Goal: Information Seeking & Learning: Learn about a topic

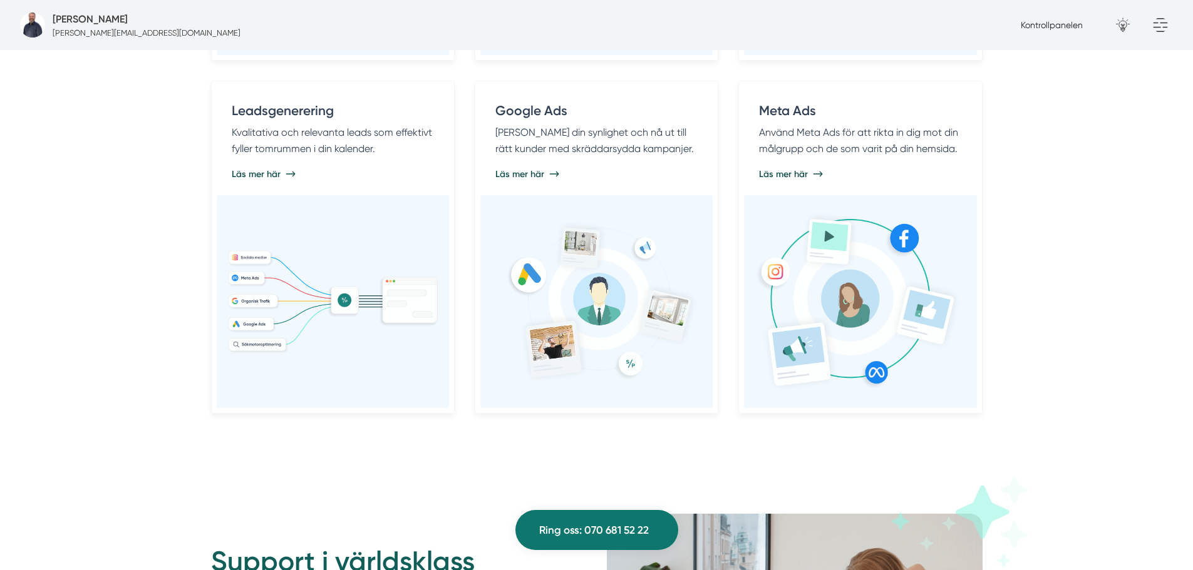
scroll to position [1077, 0]
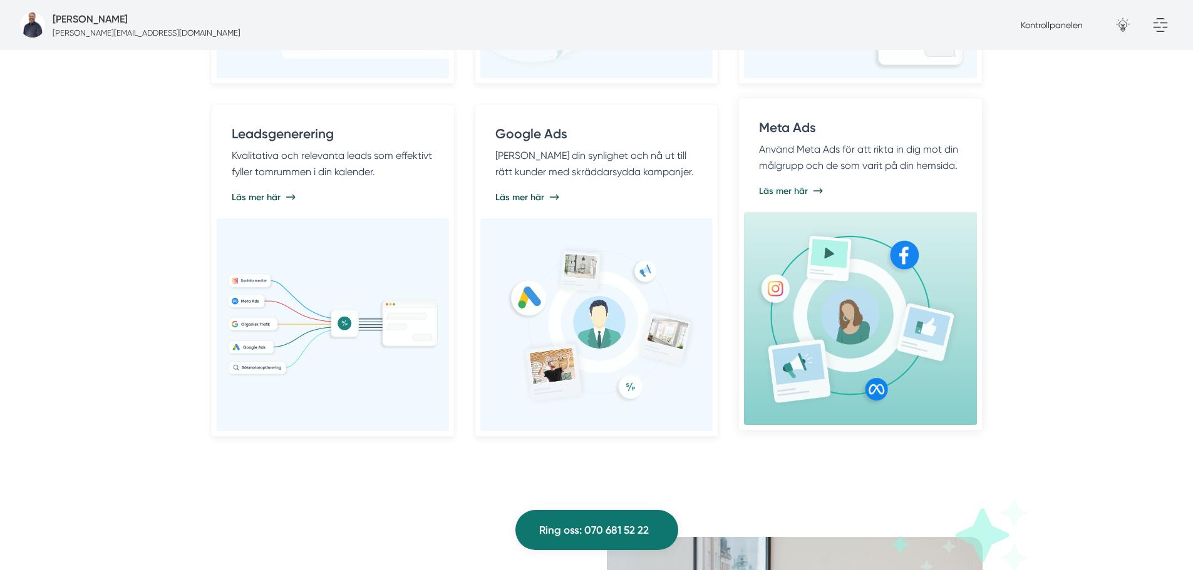
click at [781, 263] on img at bounding box center [860, 319] width 212 height 192
